Goal: Check status: Check status

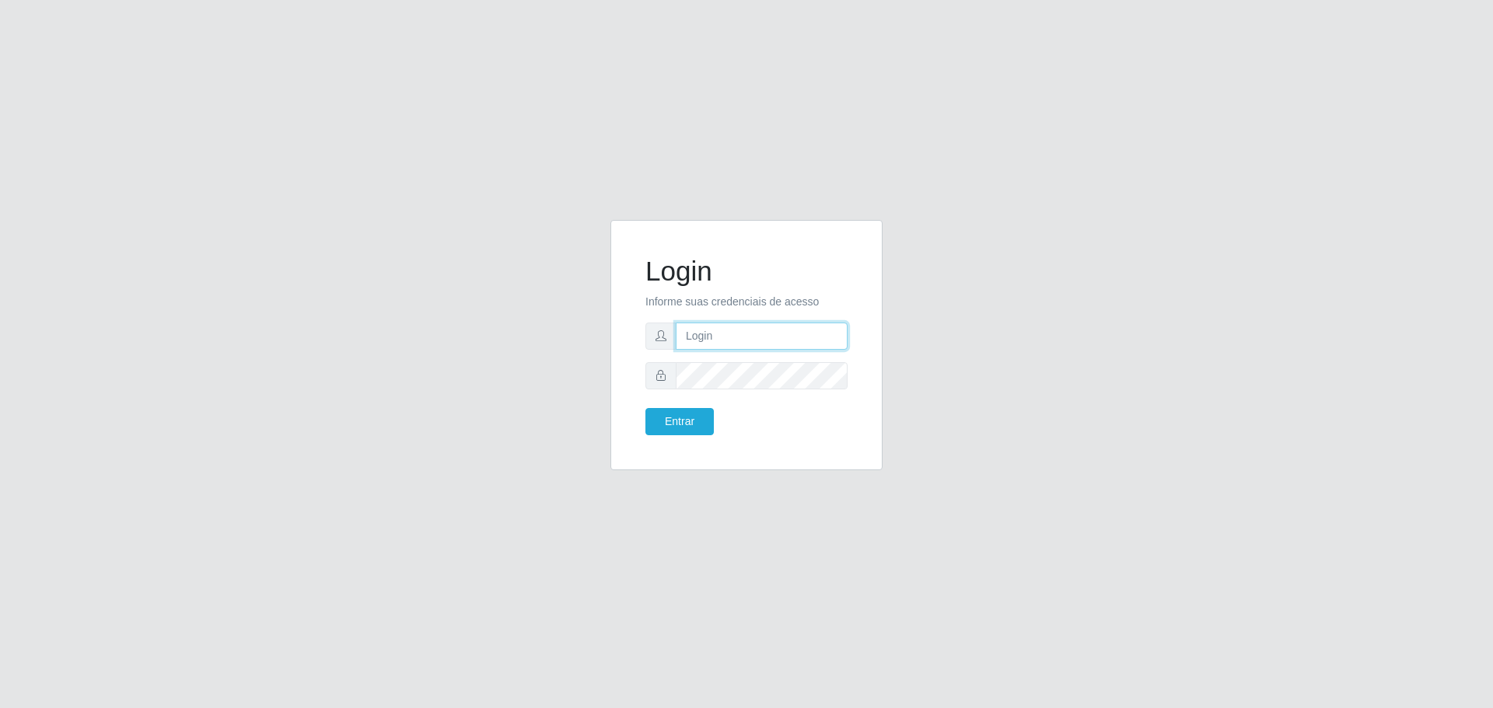
type input "[EMAIL_ADDRESS][DOMAIN_NAME]"
click at [645, 408] on button "Entrar" at bounding box center [679, 421] width 68 height 27
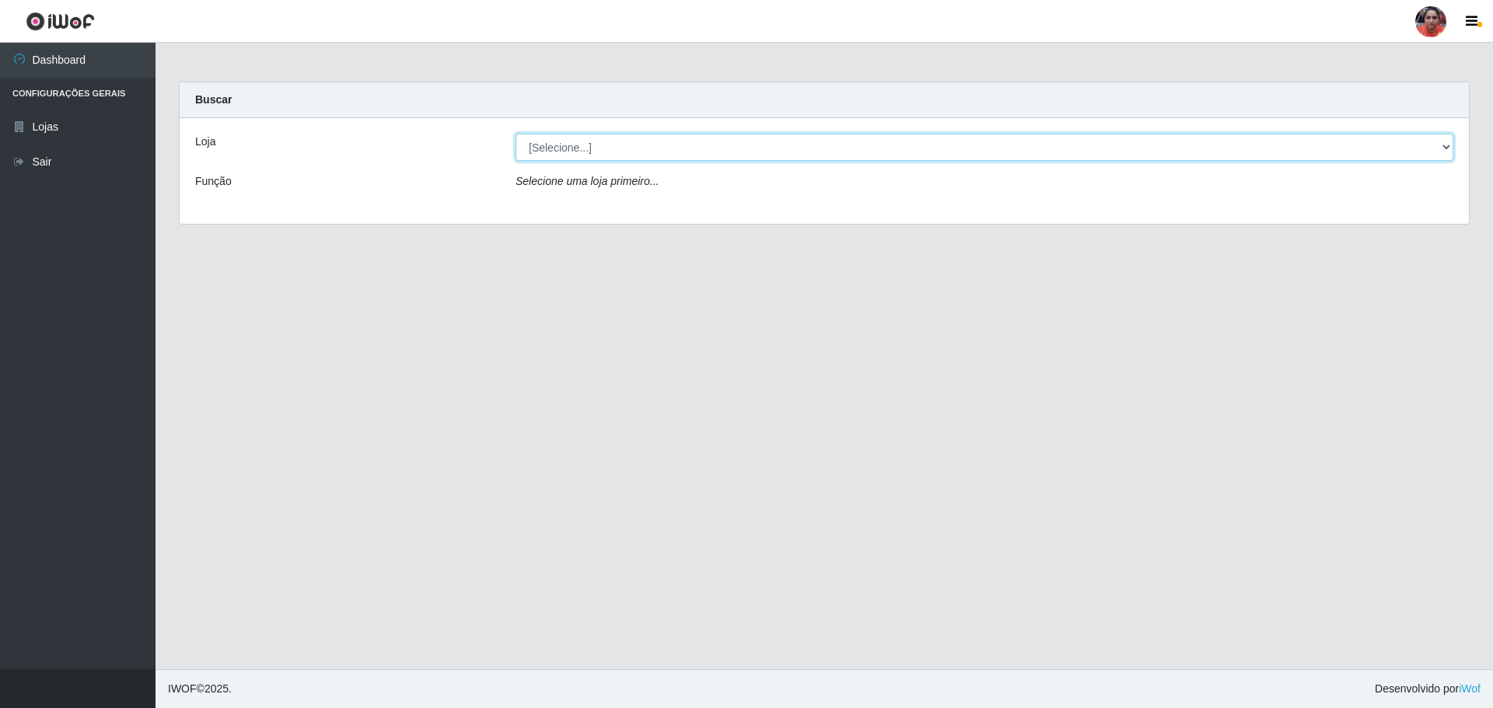
click at [1376, 140] on select "[Selecione...] Mar Vermelho - Loja 05" at bounding box center [985, 147] width 938 height 27
select select "252"
click at [516, 134] on select "[Selecione...] Mar Vermelho - Loja 05" at bounding box center [985, 147] width 938 height 27
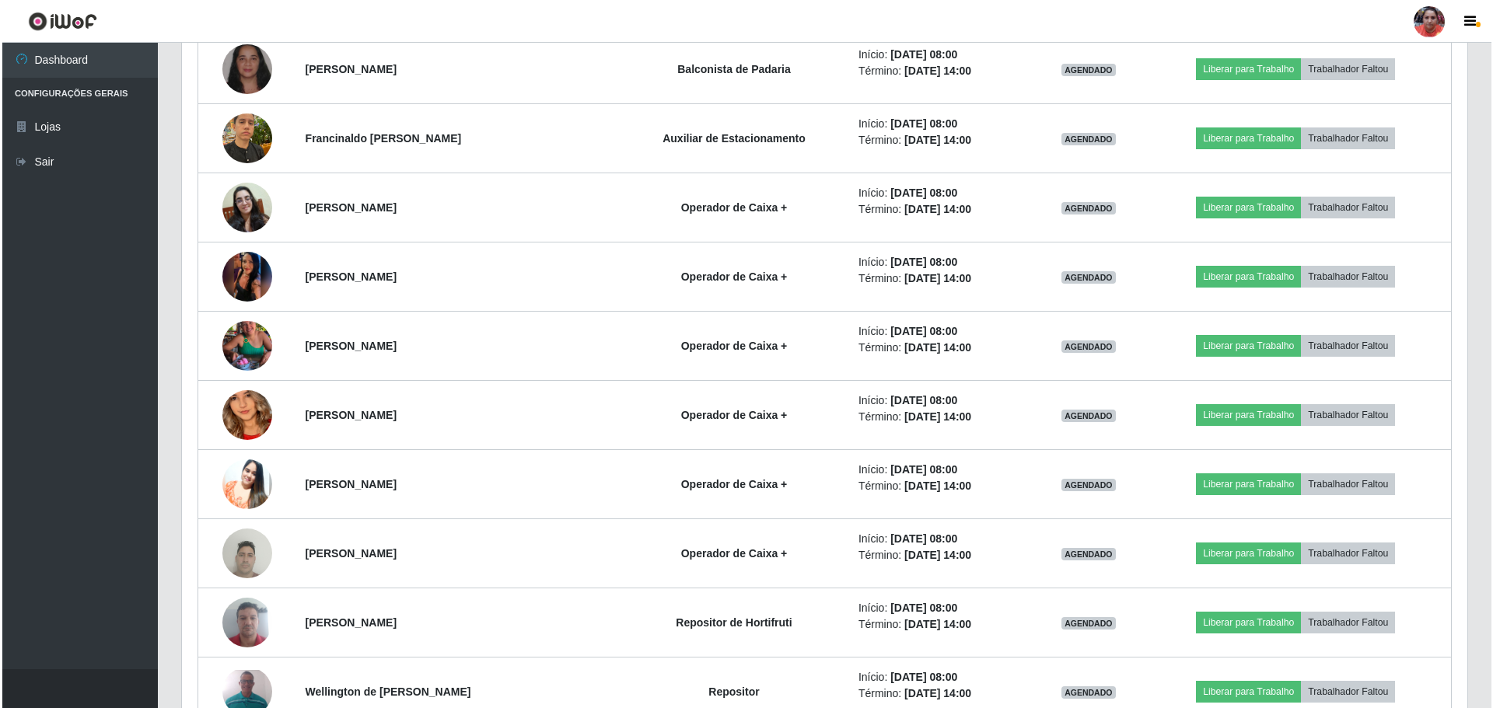
scroll to position [855, 0]
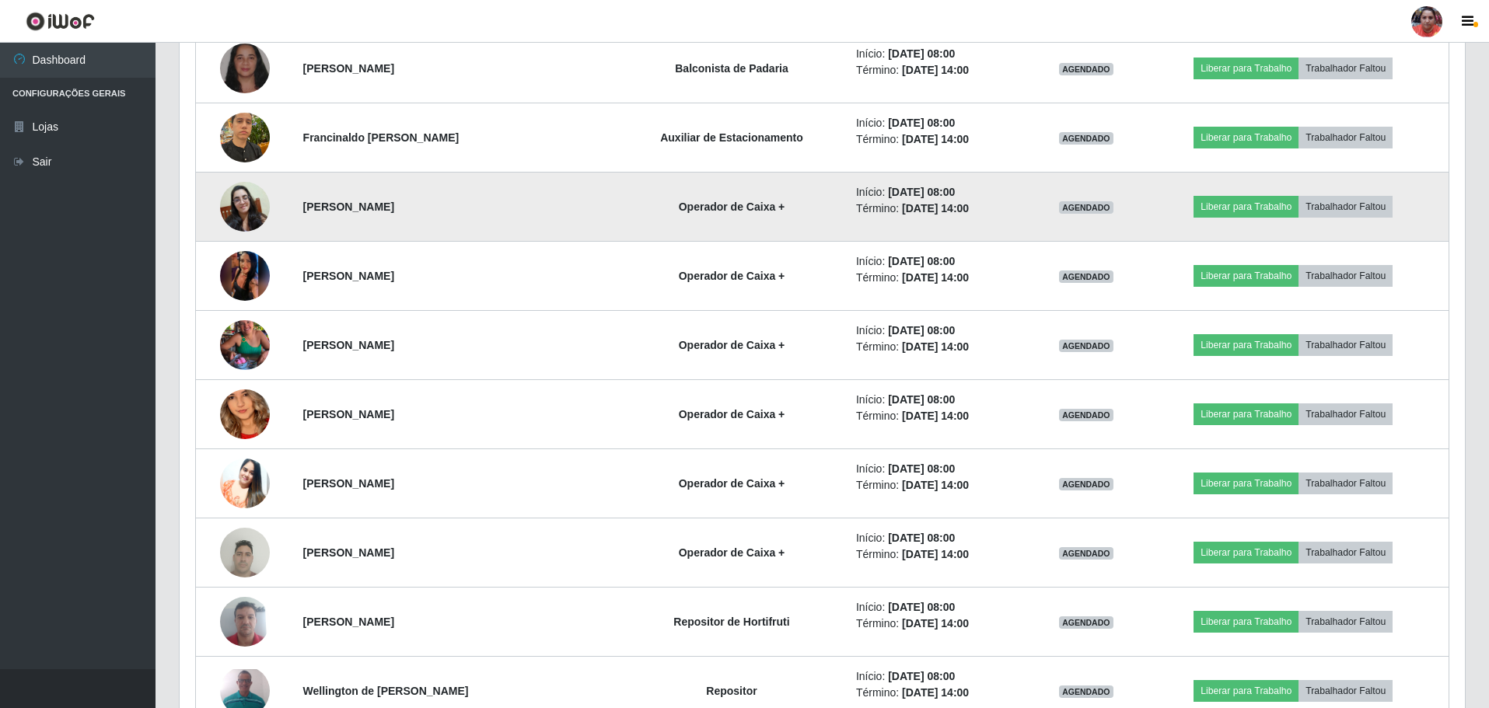
click at [245, 207] on img at bounding box center [245, 207] width 50 height 50
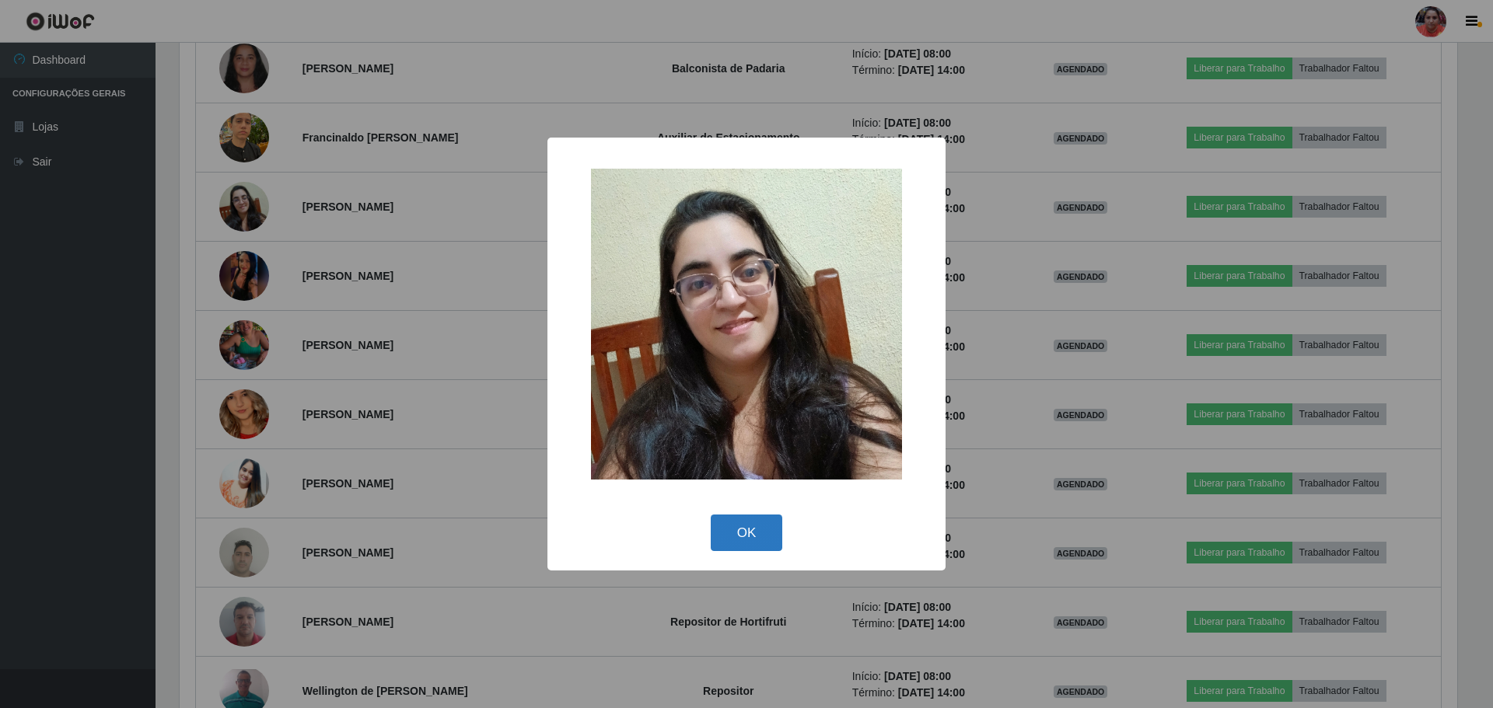
click at [774, 535] on button "OK" at bounding box center [747, 533] width 72 height 37
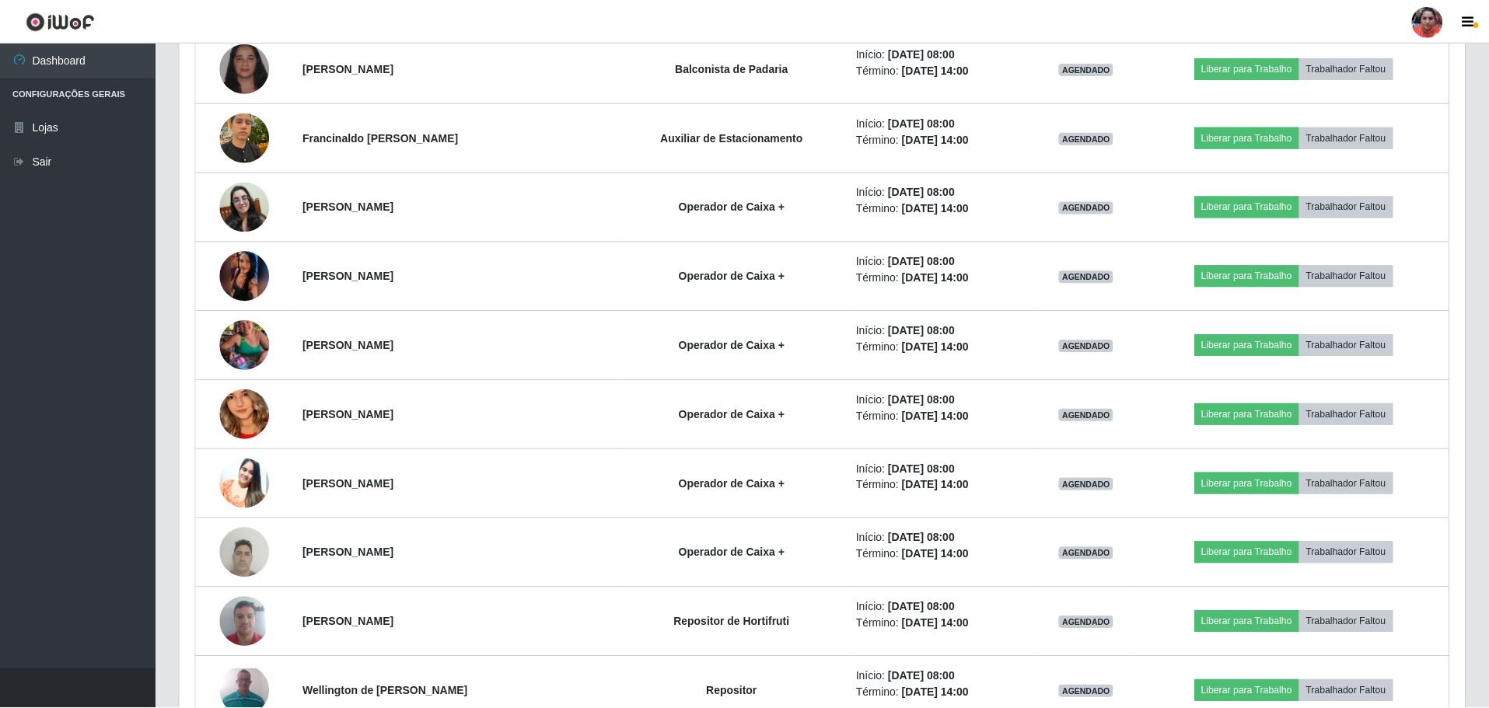
scroll to position [323, 1285]
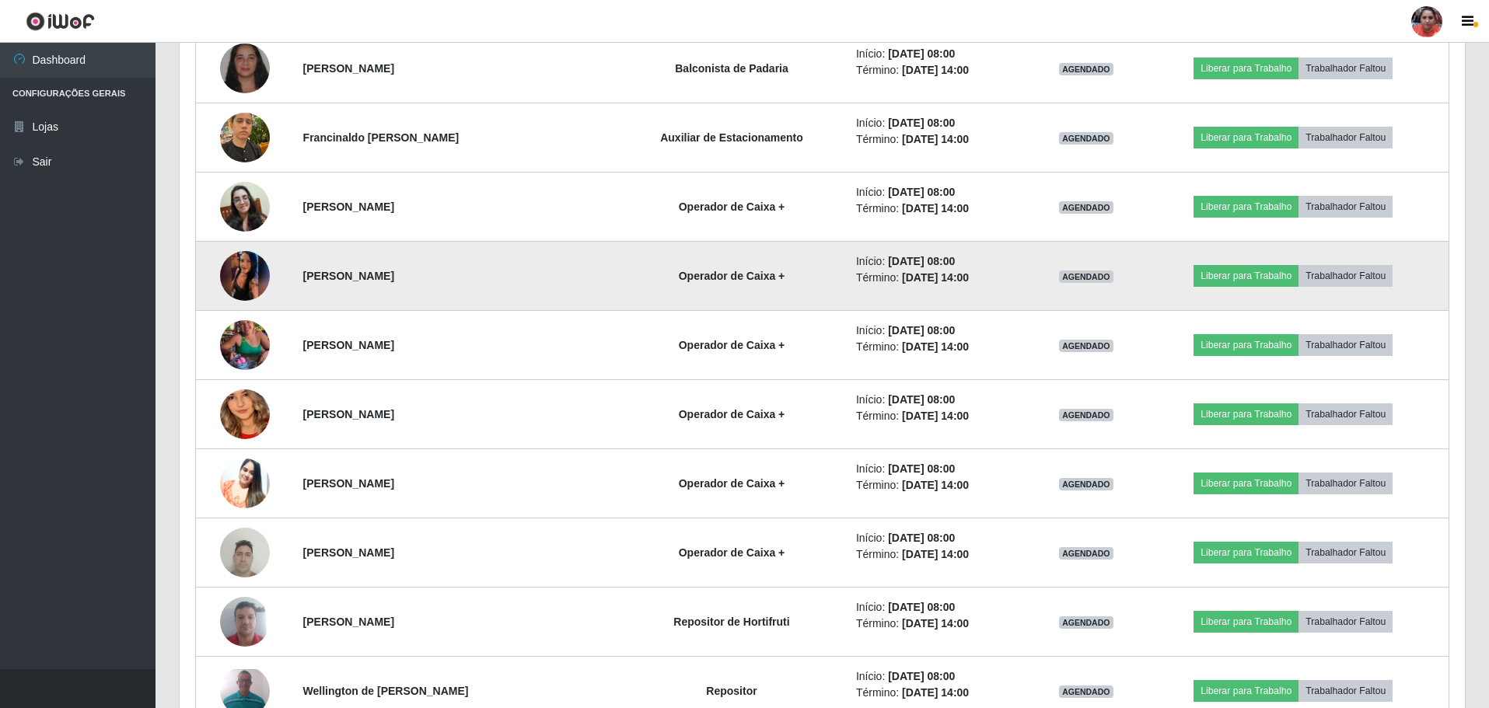
click at [243, 281] on img at bounding box center [245, 276] width 50 height 110
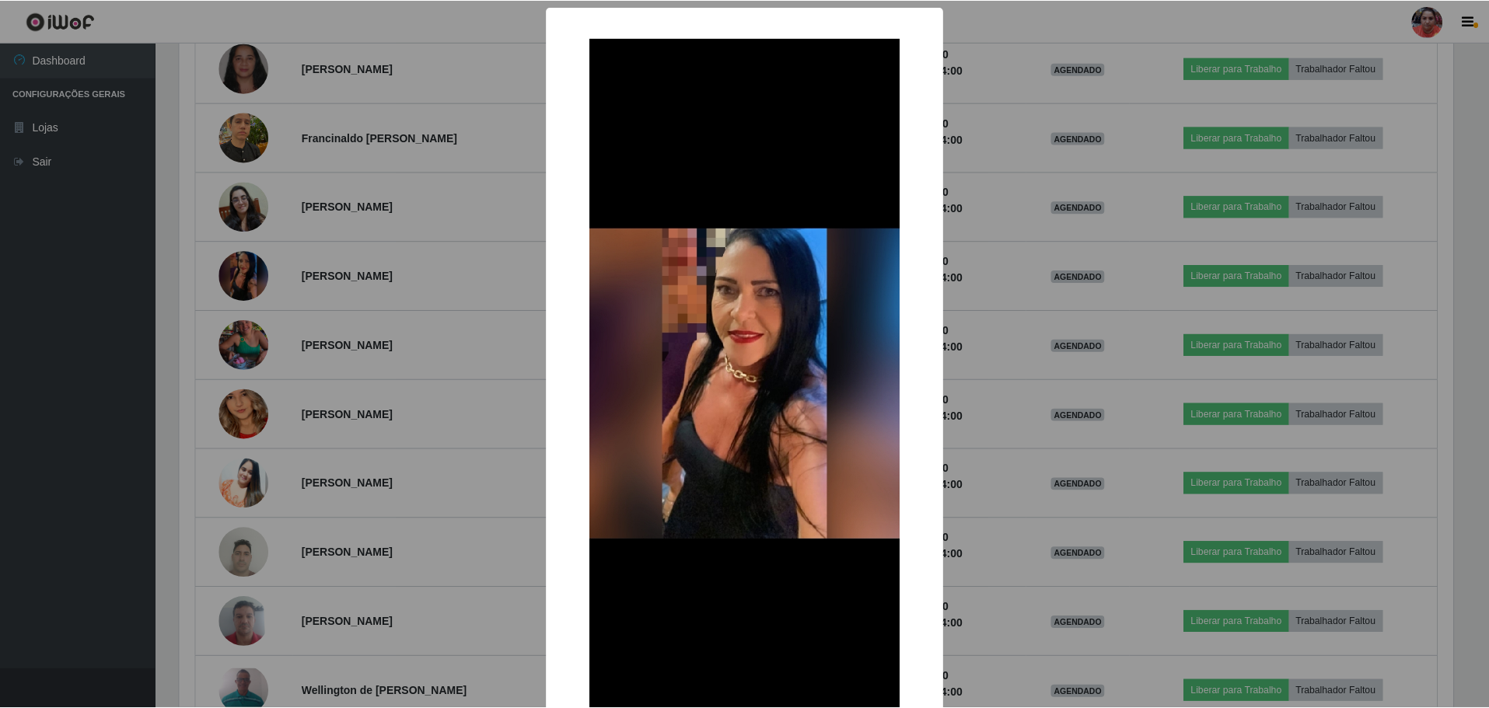
scroll to position [119, 0]
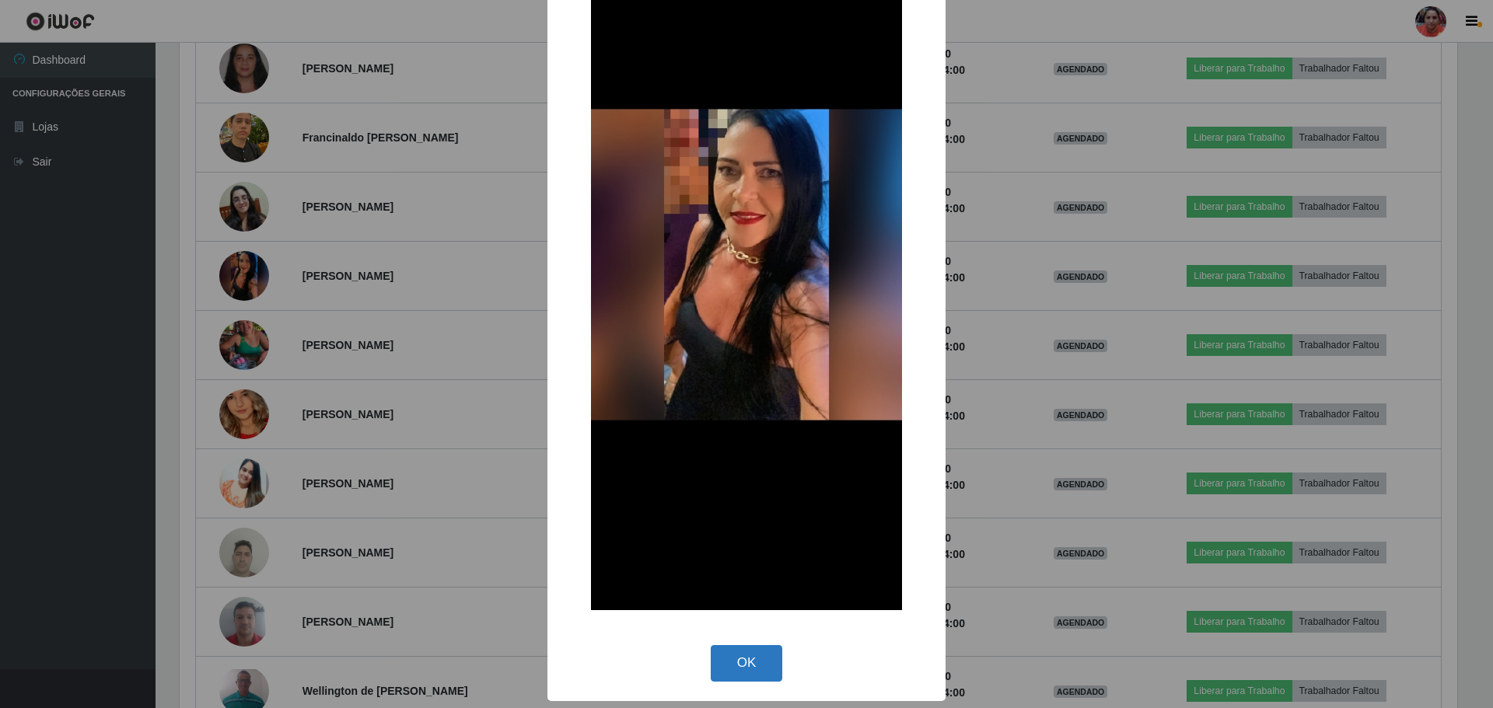
click at [761, 671] on button "OK" at bounding box center [747, 663] width 72 height 37
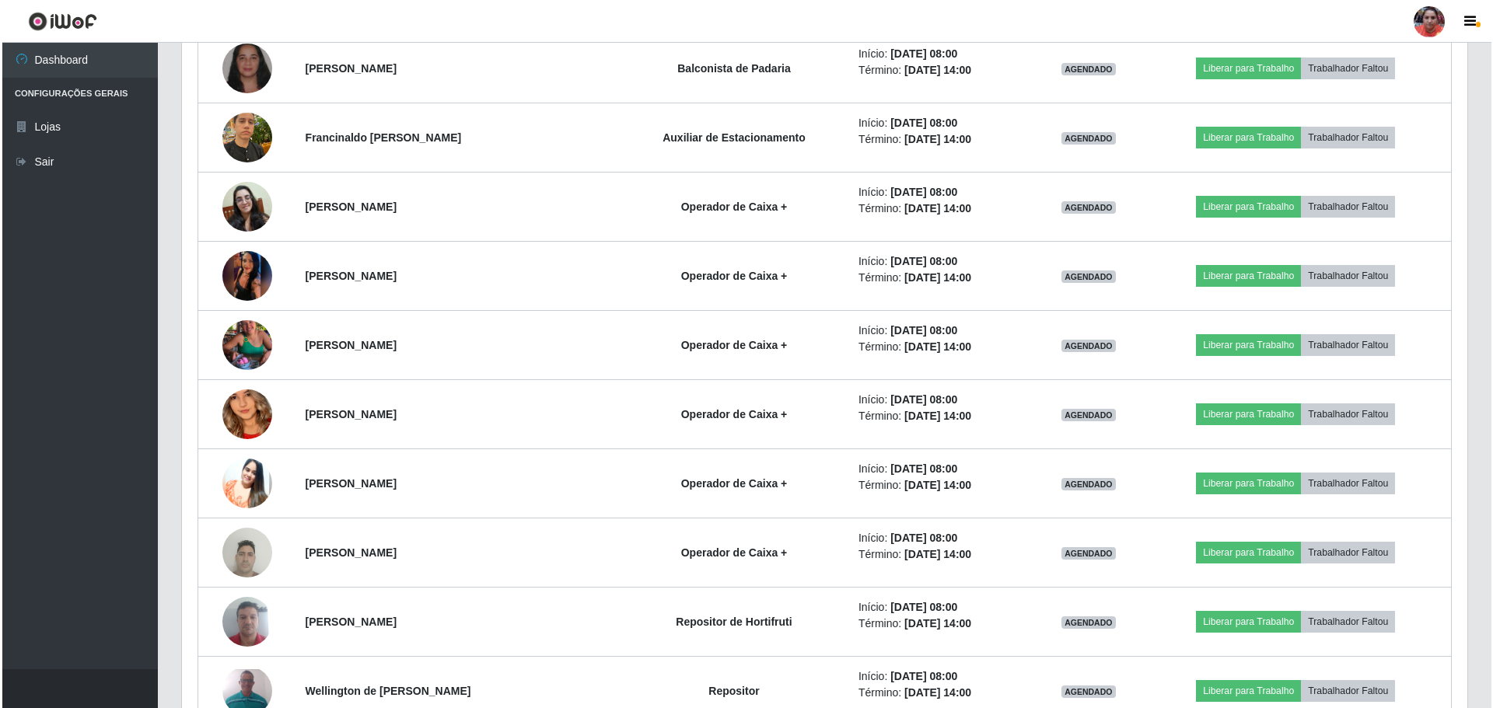
scroll to position [323, 1285]
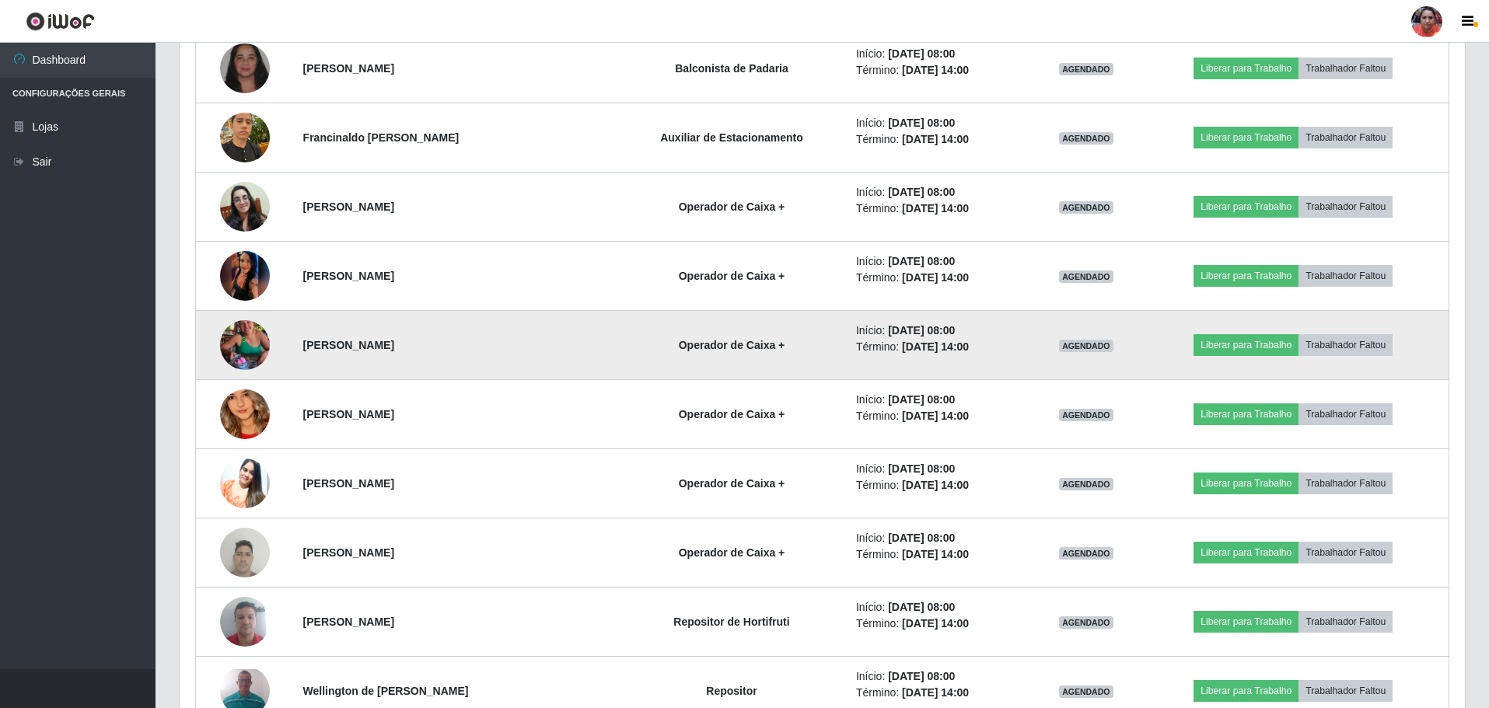
click at [259, 349] on img at bounding box center [245, 345] width 50 height 89
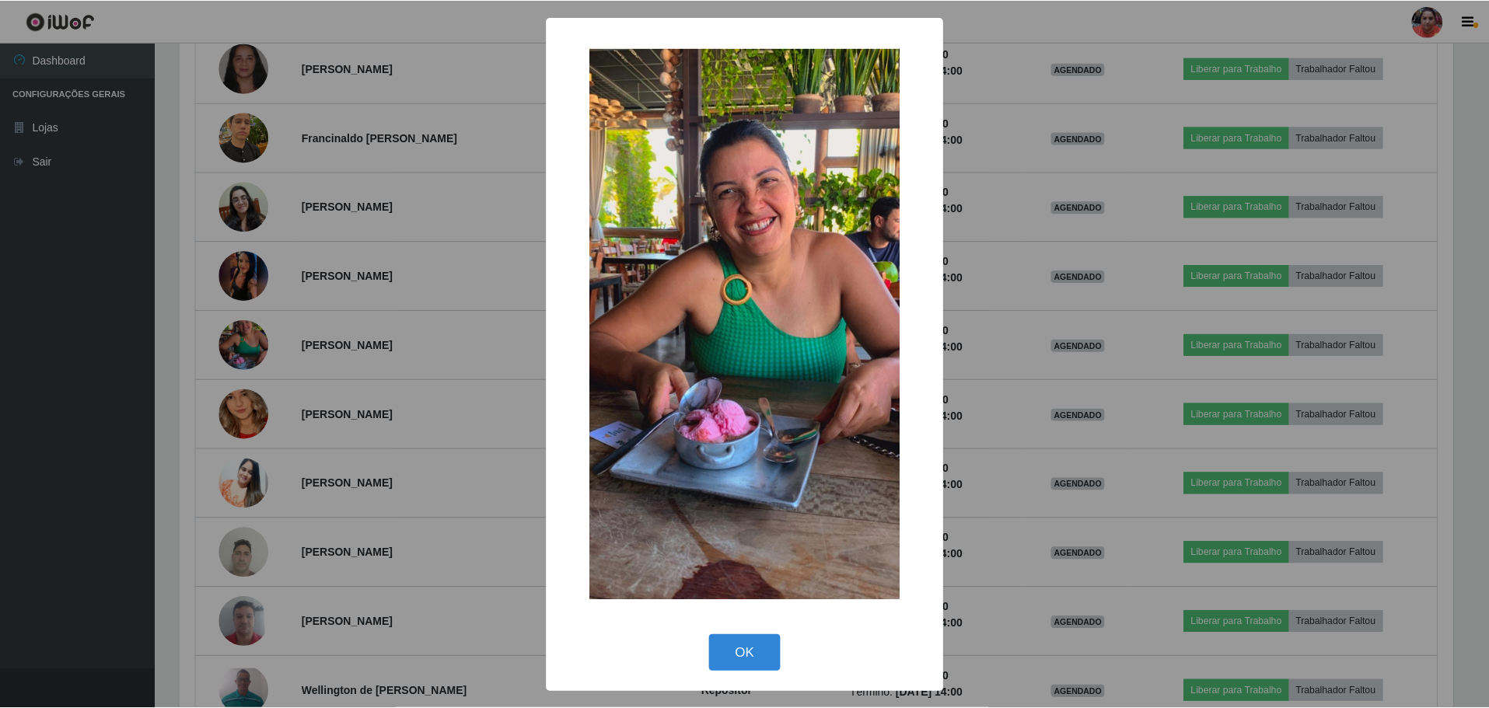
scroll to position [323, 1278]
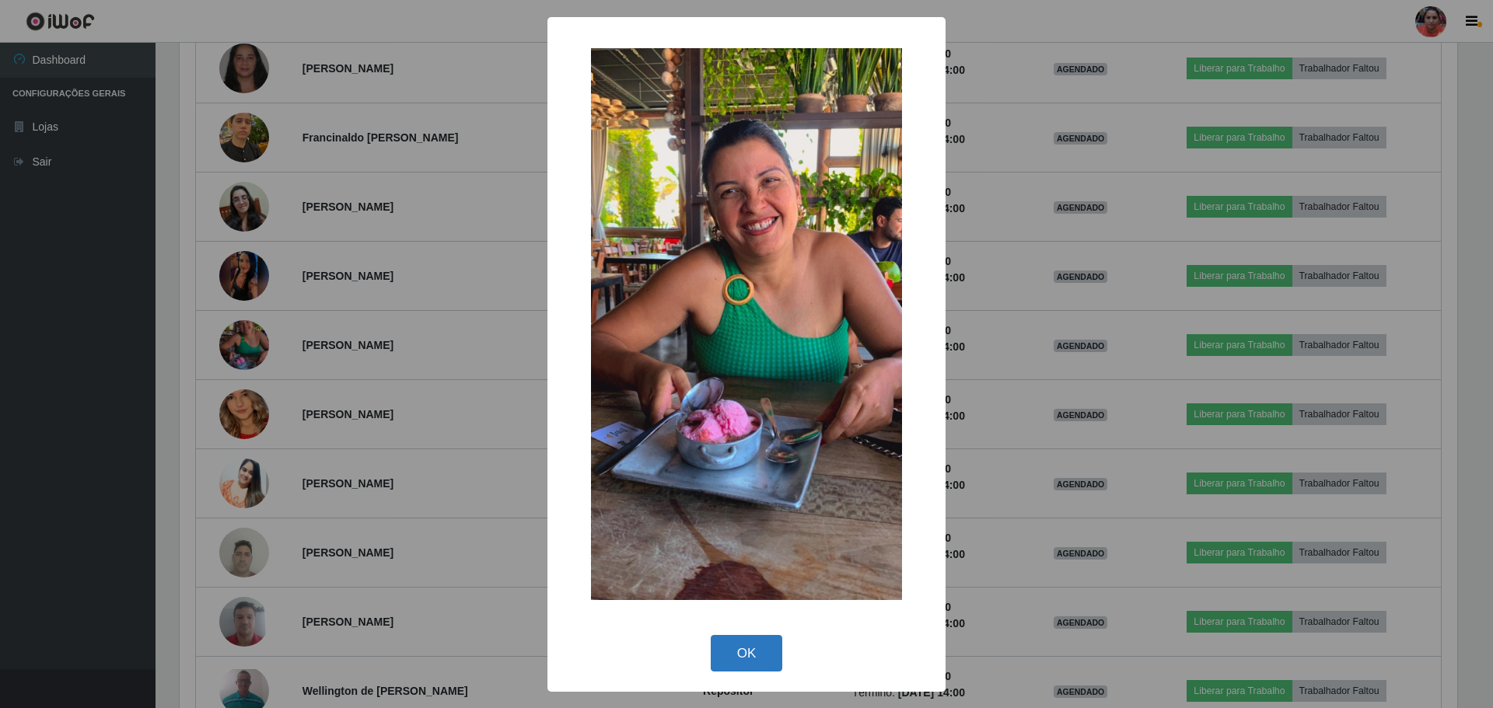
click at [731, 667] on button "OK" at bounding box center [747, 653] width 72 height 37
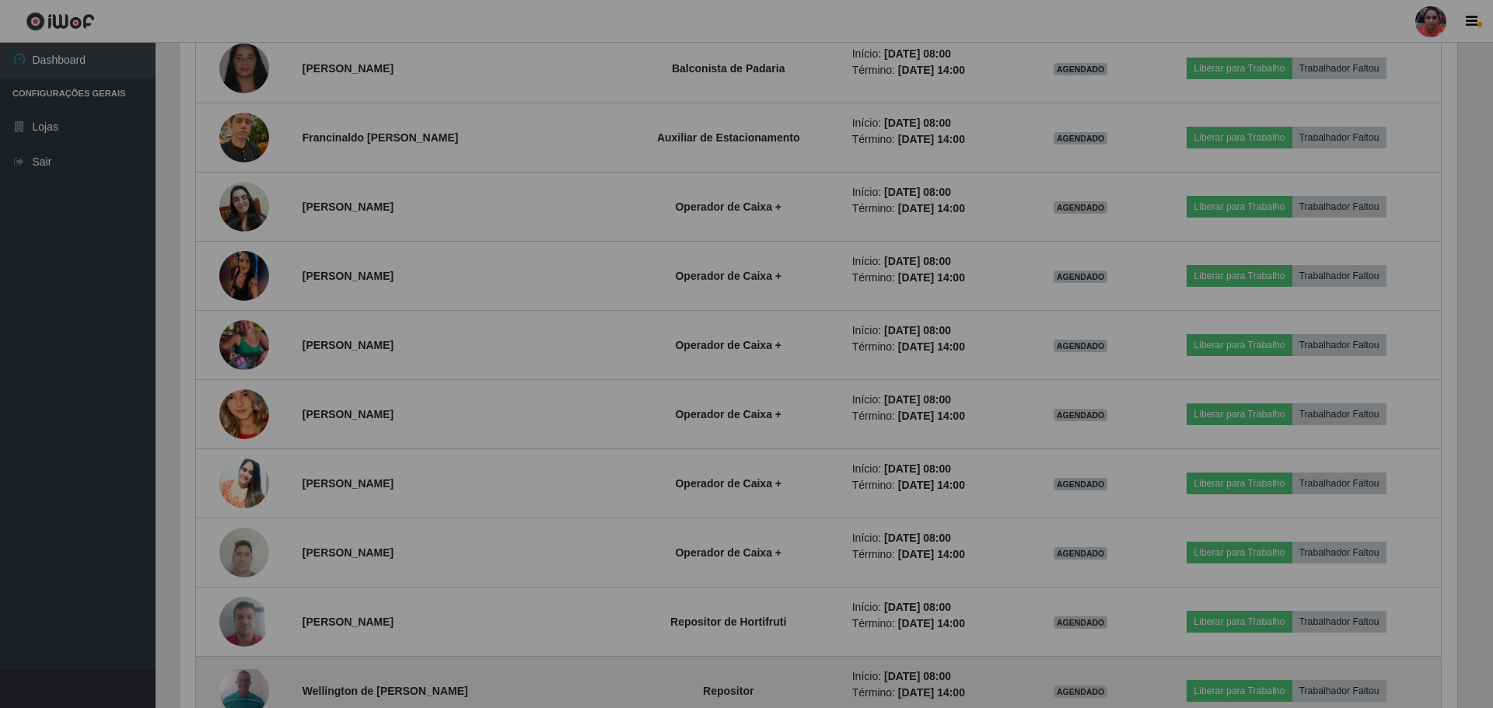
scroll to position [323, 1285]
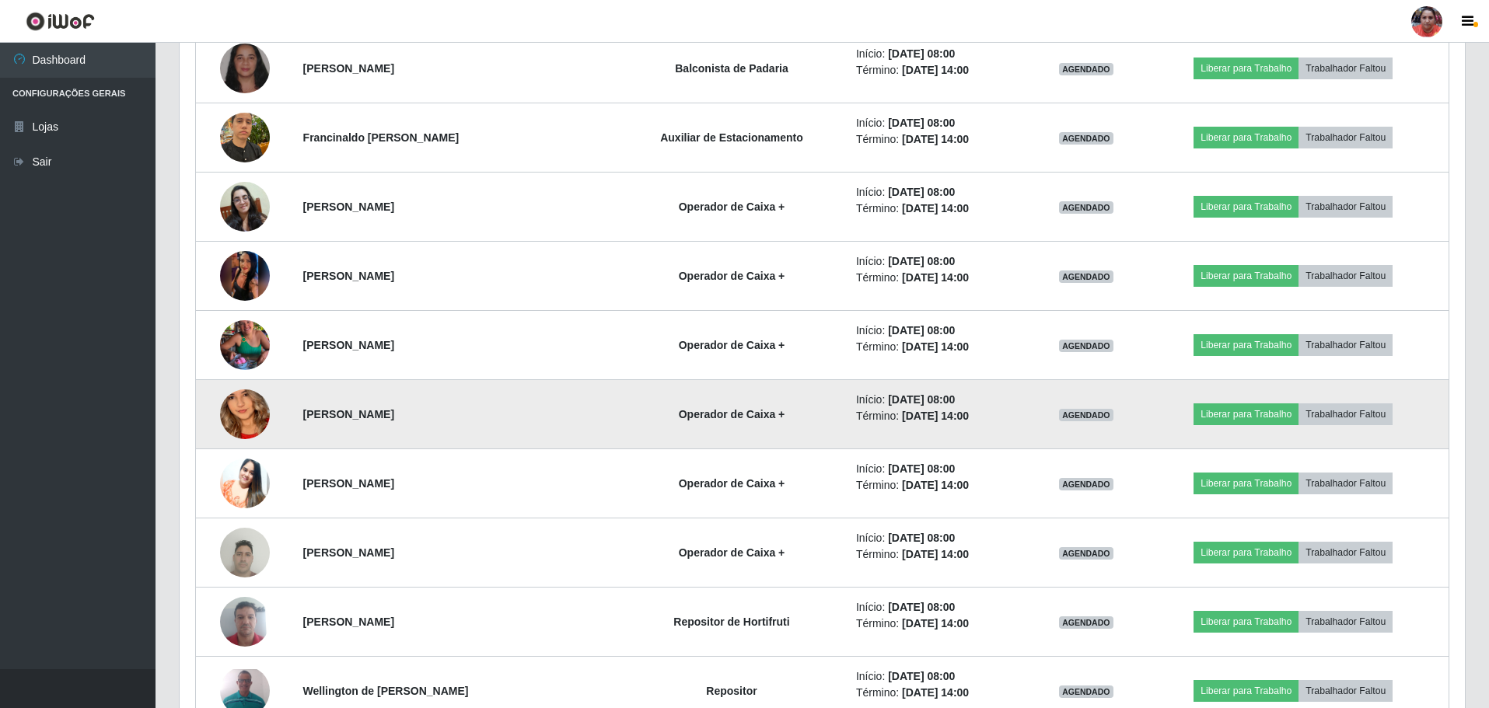
click at [250, 413] on img at bounding box center [245, 415] width 50 height 108
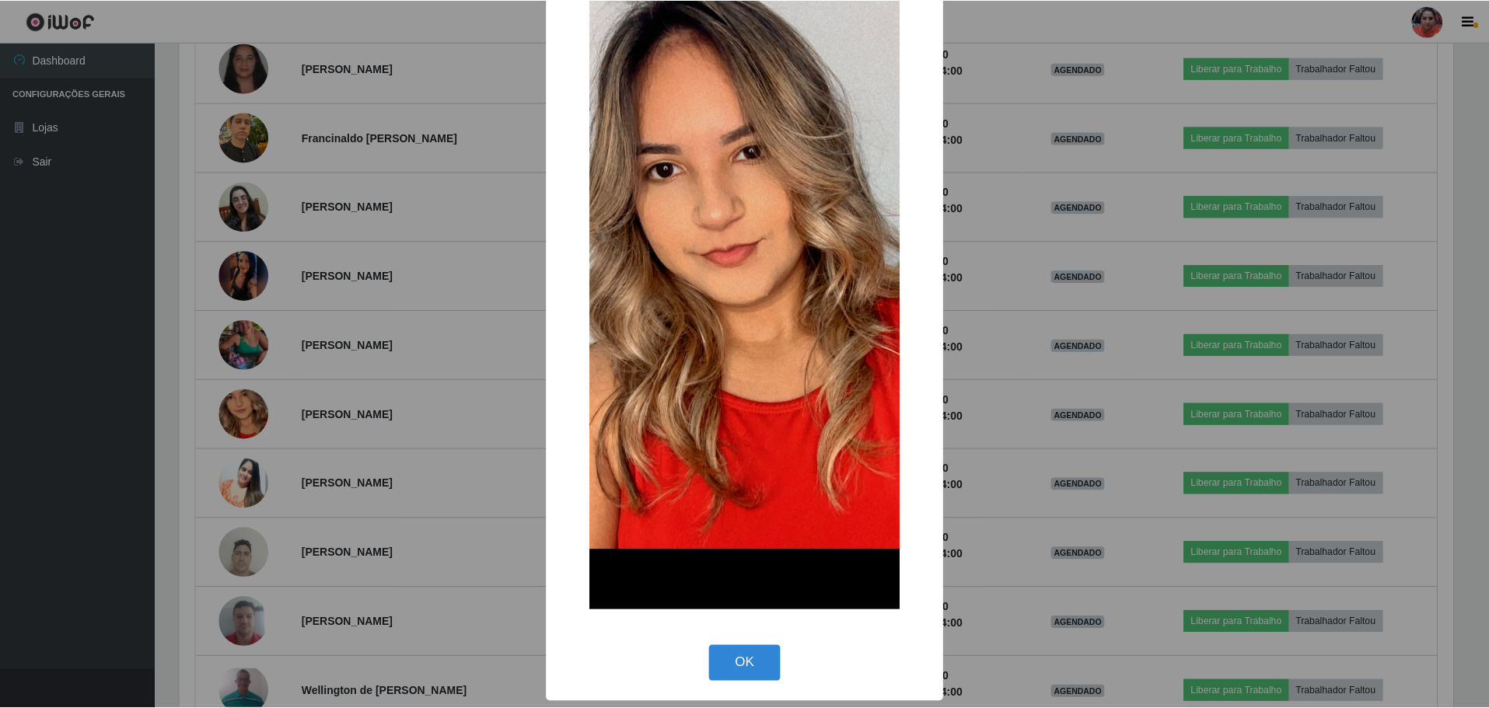
scroll to position [101, 0]
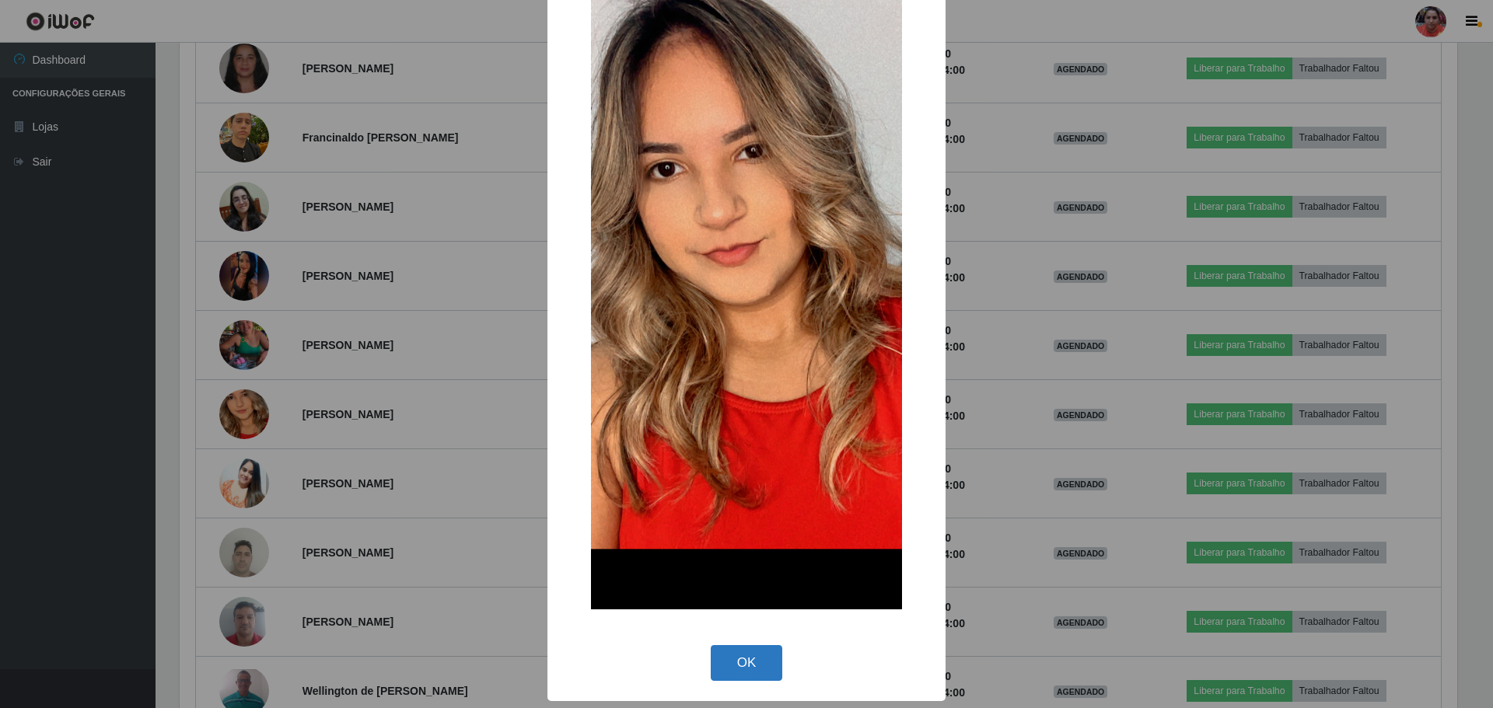
click at [760, 664] on button "OK" at bounding box center [747, 663] width 72 height 37
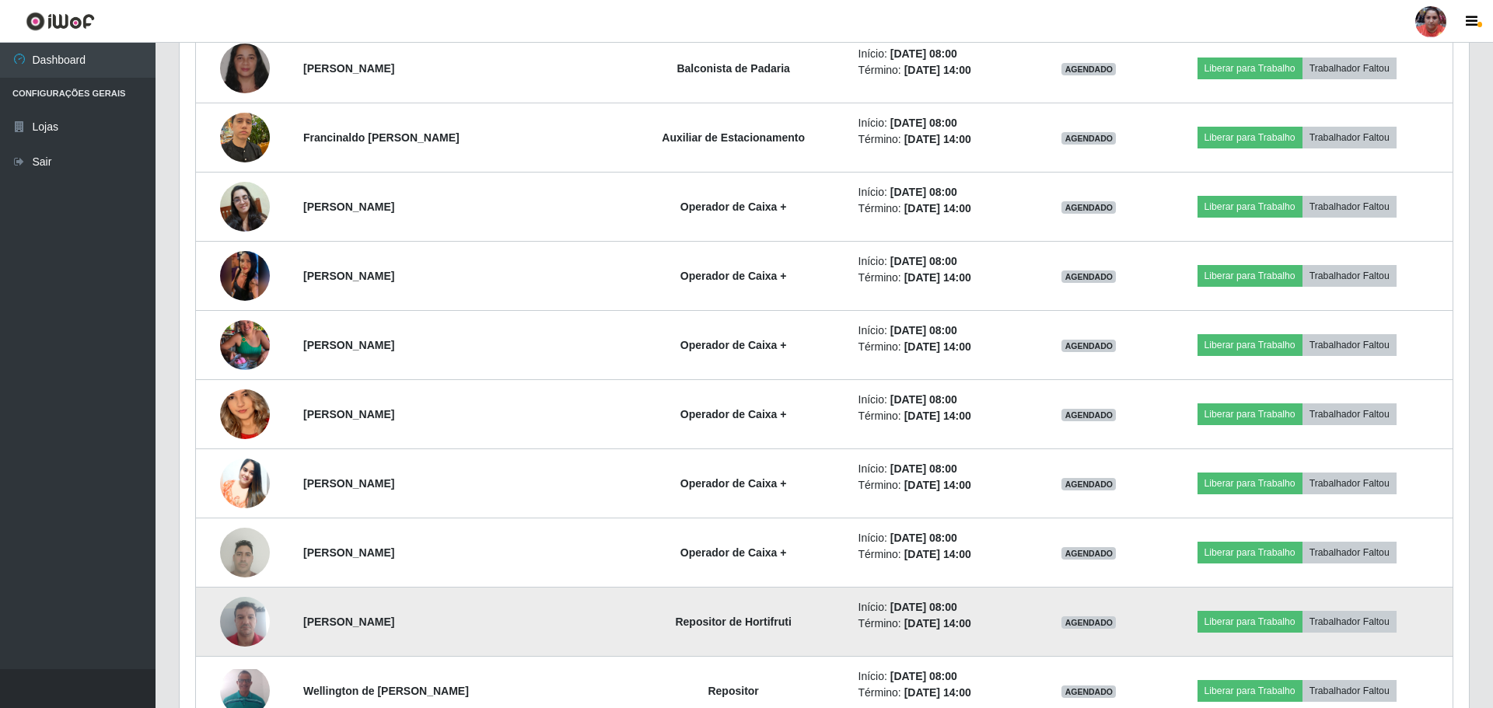
scroll to position [323, 1285]
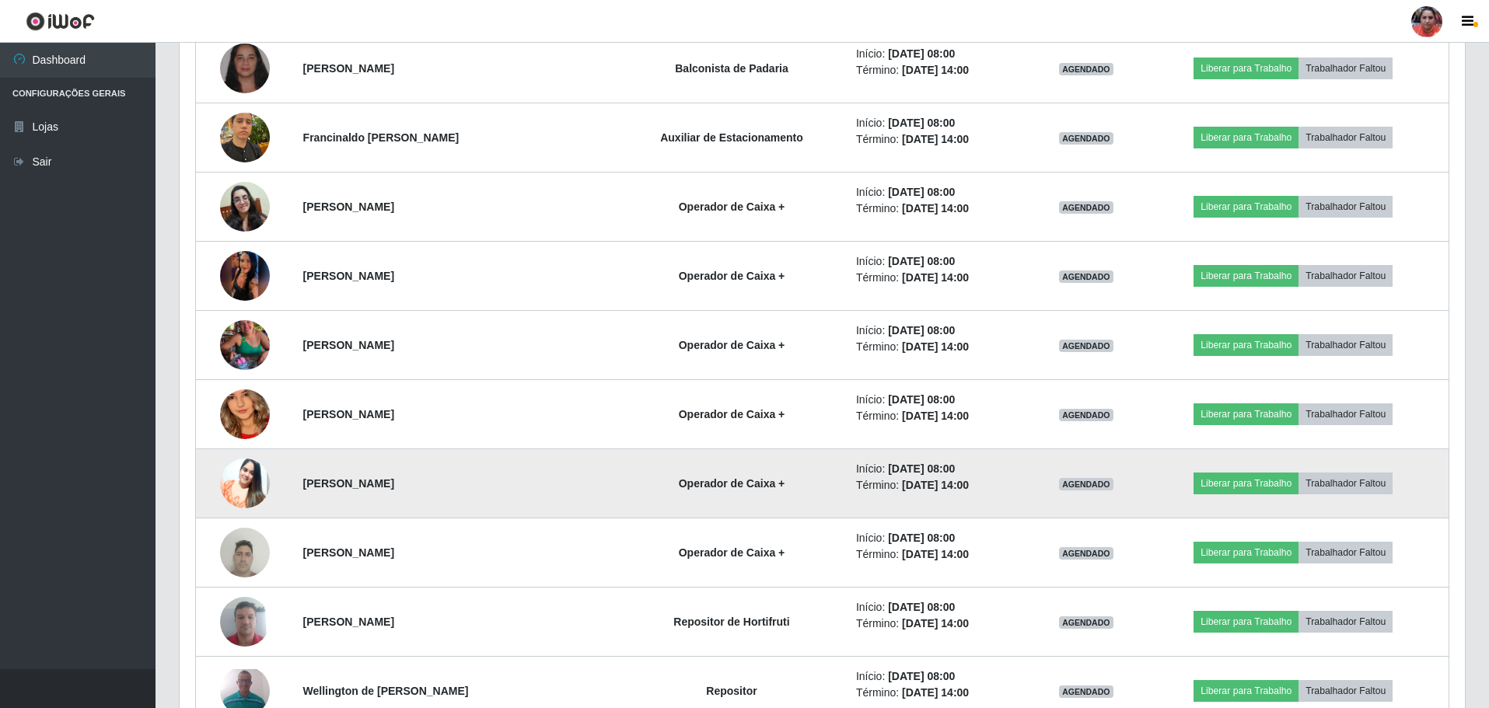
click at [252, 487] on img at bounding box center [245, 484] width 50 height 62
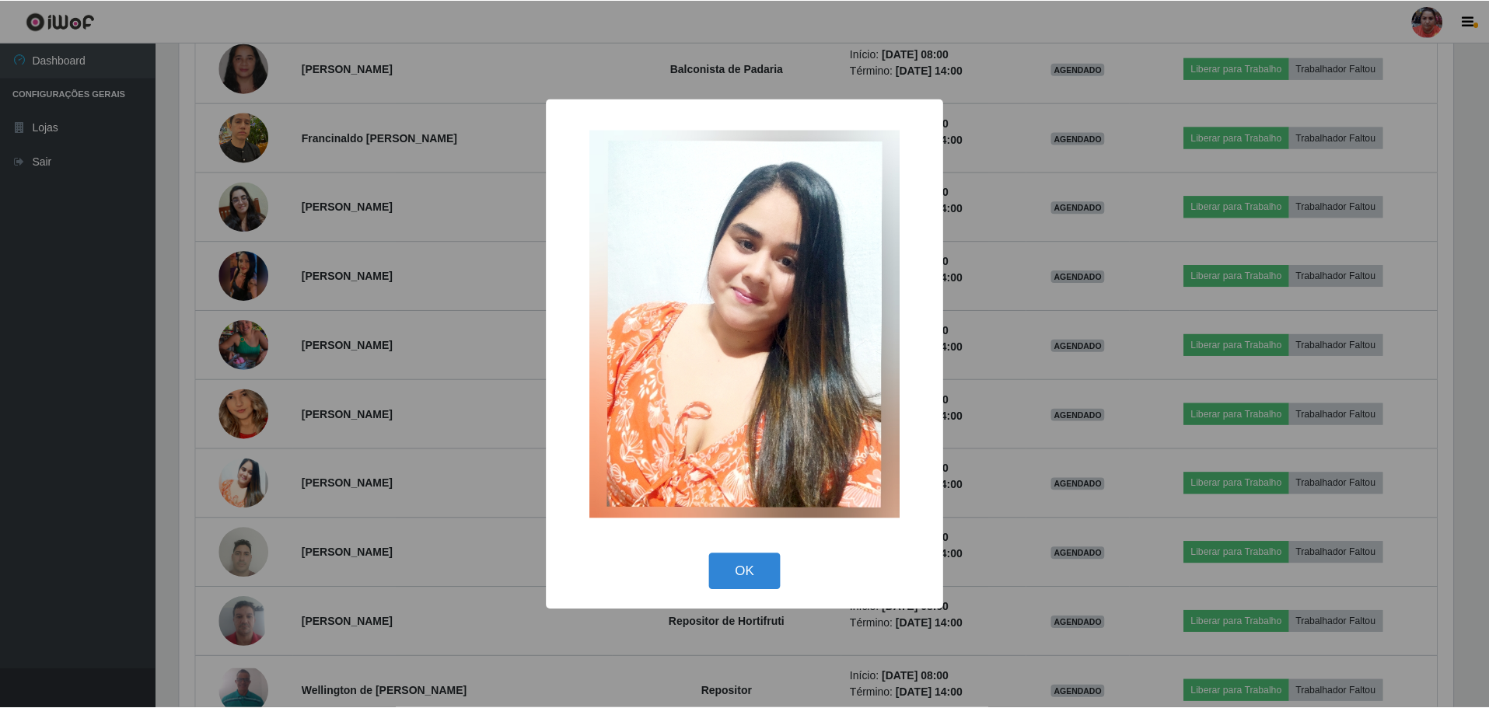
scroll to position [323, 1278]
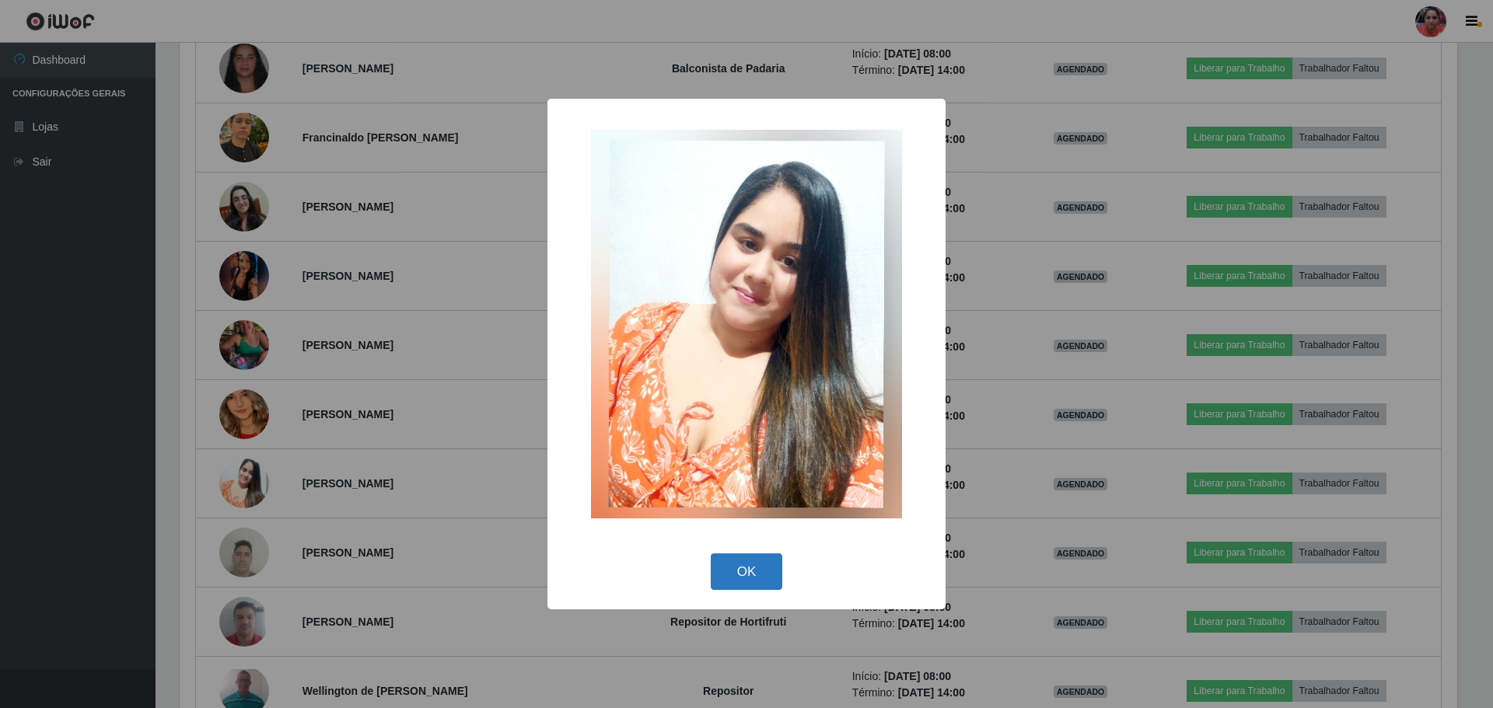
click at [750, 568] on button "OK" at bounding box center [747, 572] width 72 height 37
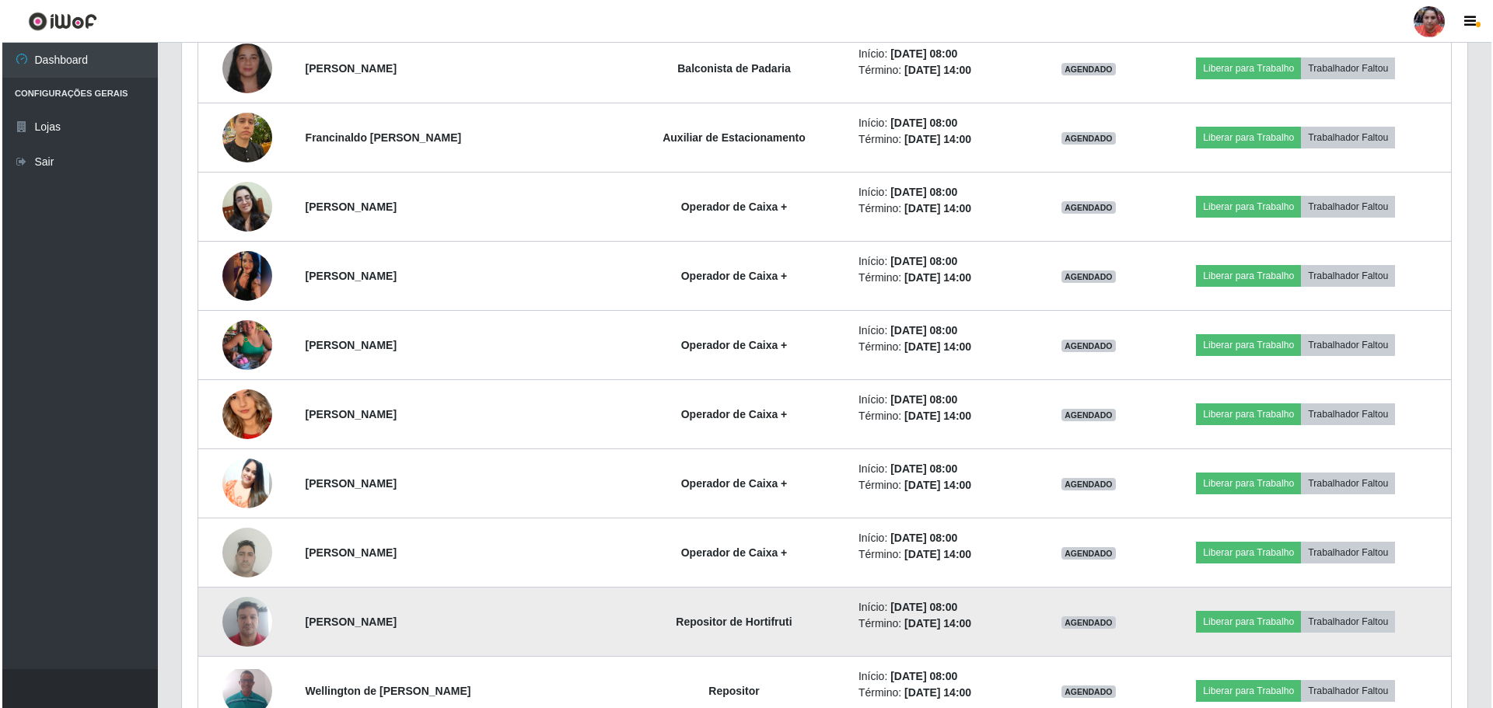
scroll to position [323, 1285]
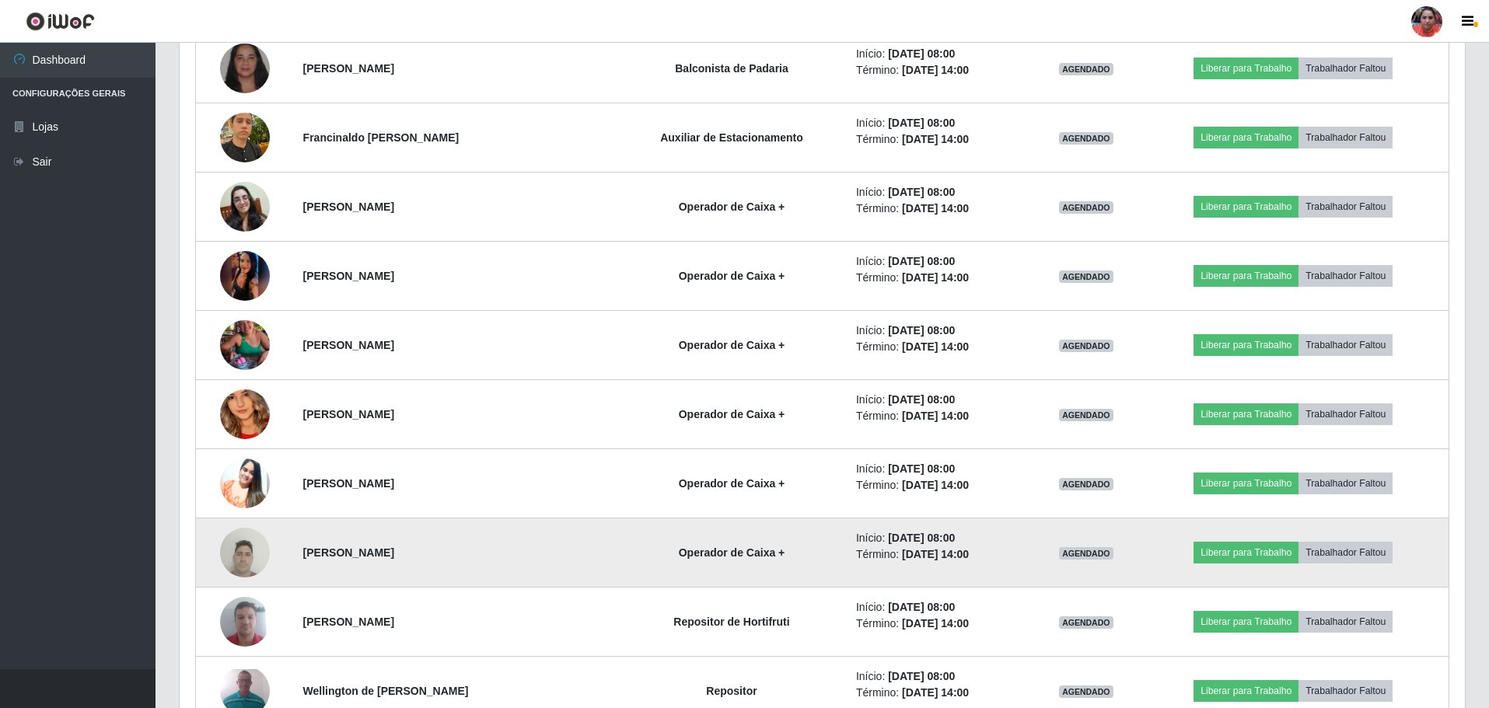
click at [239, 552] on img at bounding box center [245, 552] width 50 height 66
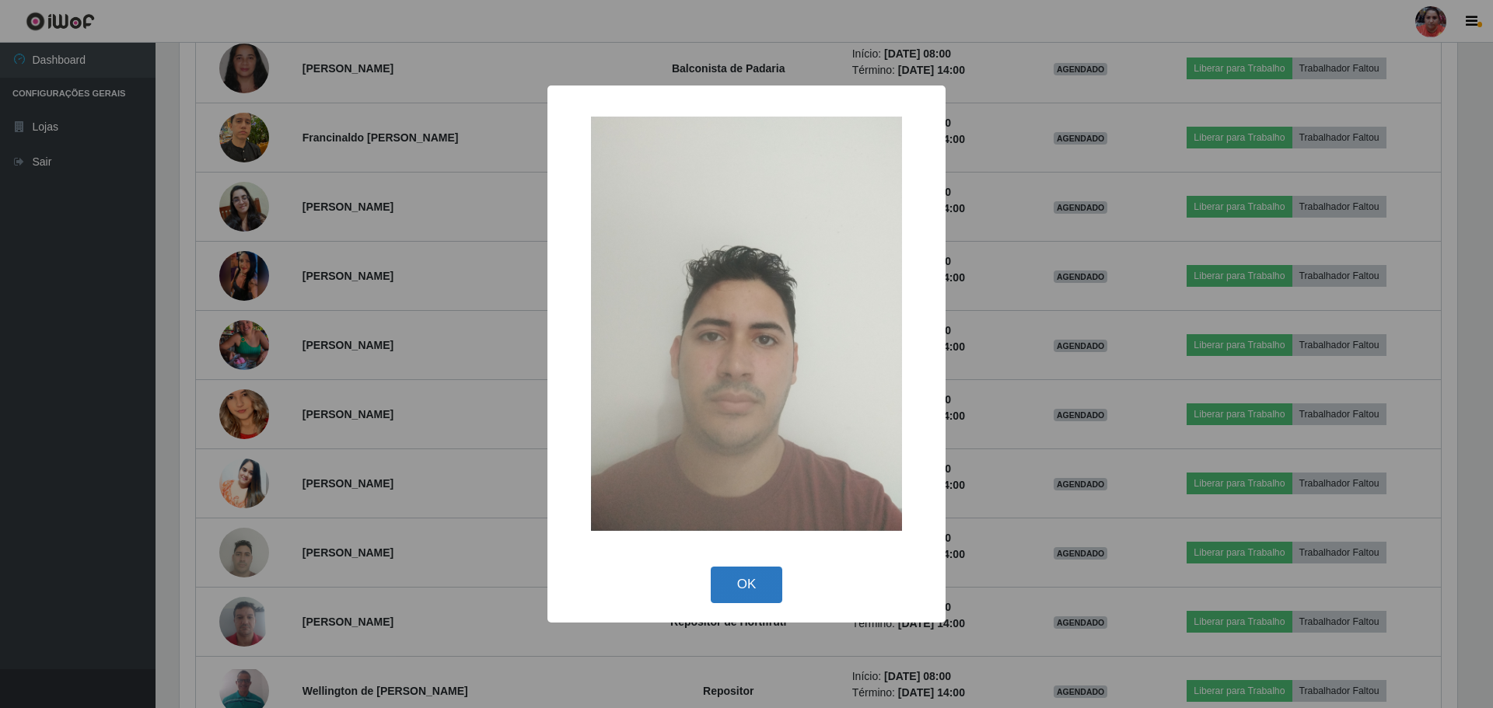
click at [731, 578] on button "OK" at bounding box center [747, 585] width 72 height 37
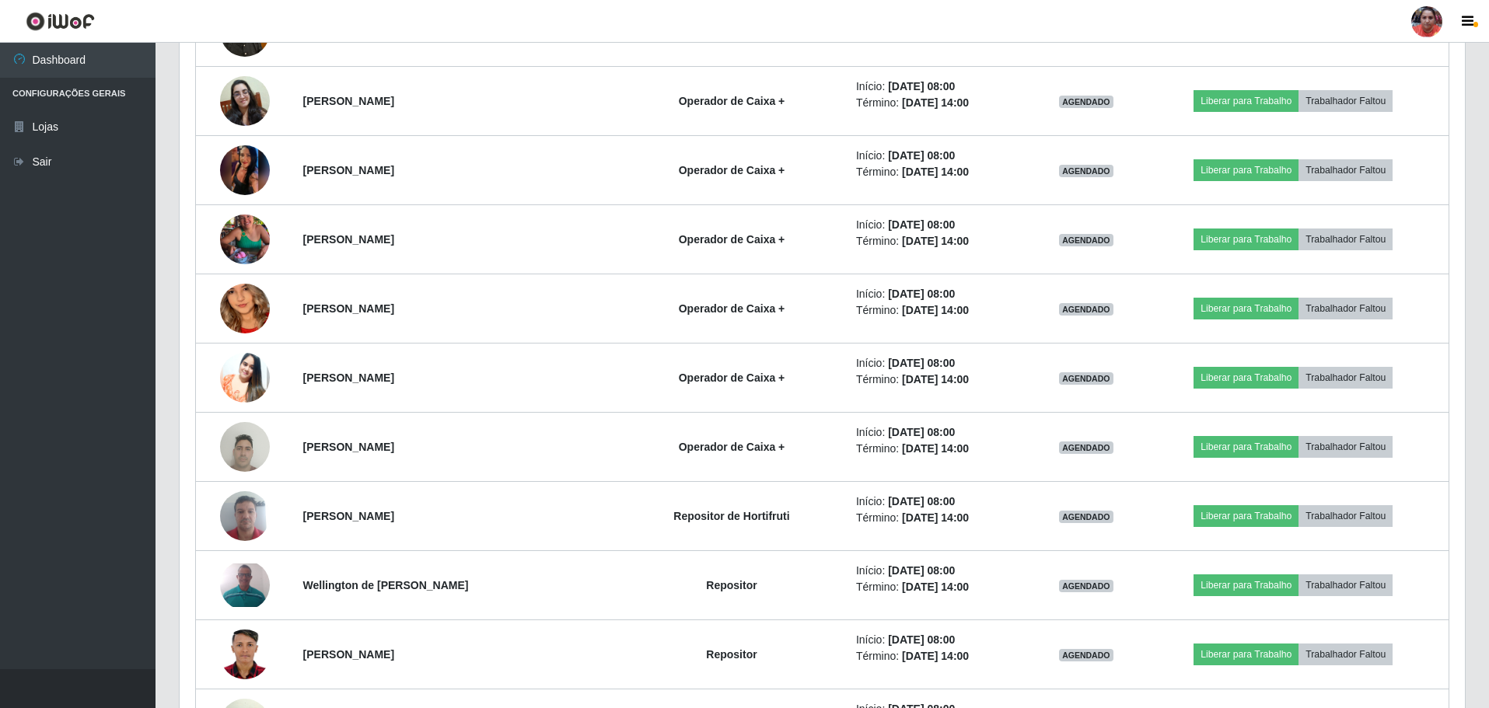
scroll to position [975, 0]
